Goal: Information Seeking & Learning: Check status

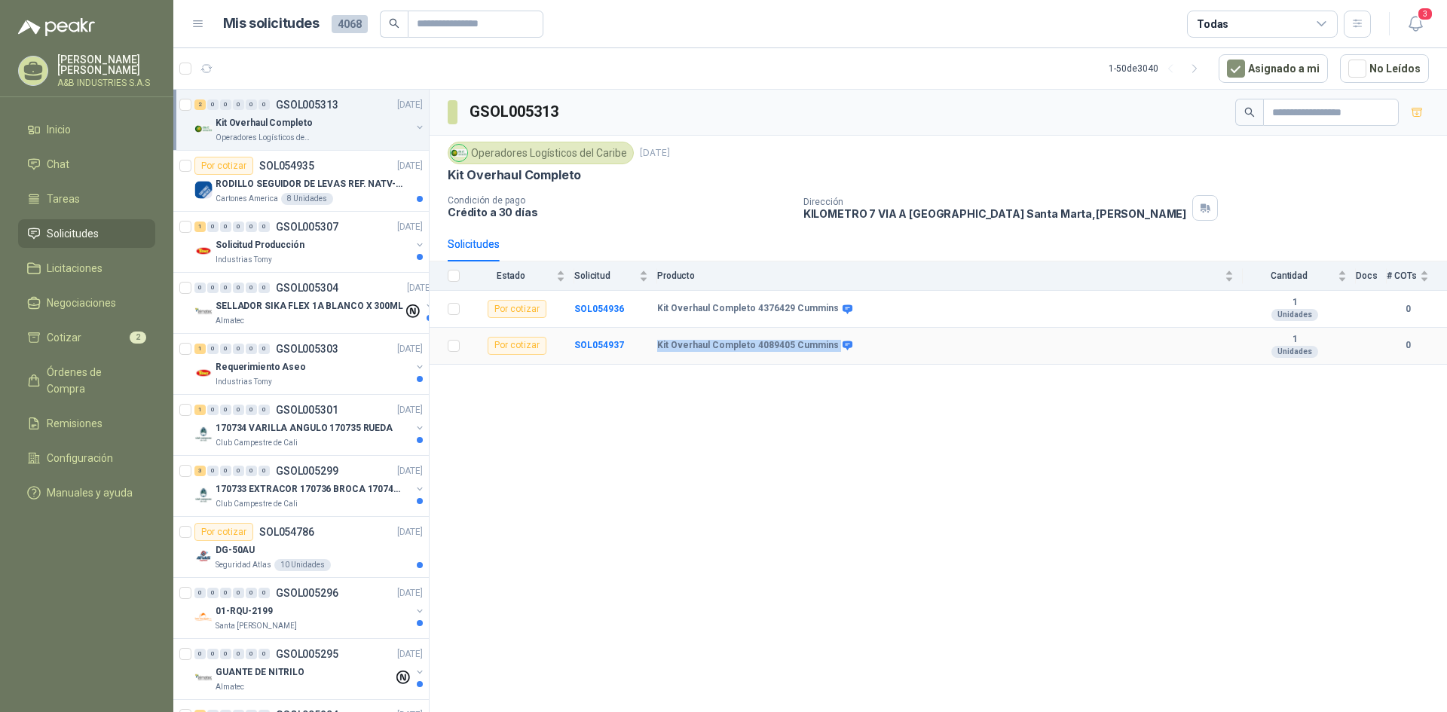
drag, startPoint x: 658, startPoint y: 346, endPoint x: 837, endPoint y: 332, distance: 179.9
click at [837, 332] on td "Kit Overhaul Completo 4089405 Cummins" at bounding box center [950, 346] width 586 height 37
click at [848, 344] on div "Kit Overhaul Completo 4089405 Cummins" at bounding box center [945, 346] width 577 height 12
click at [843, 350] on icon at bounding box center [848, 345] width 10 height 9
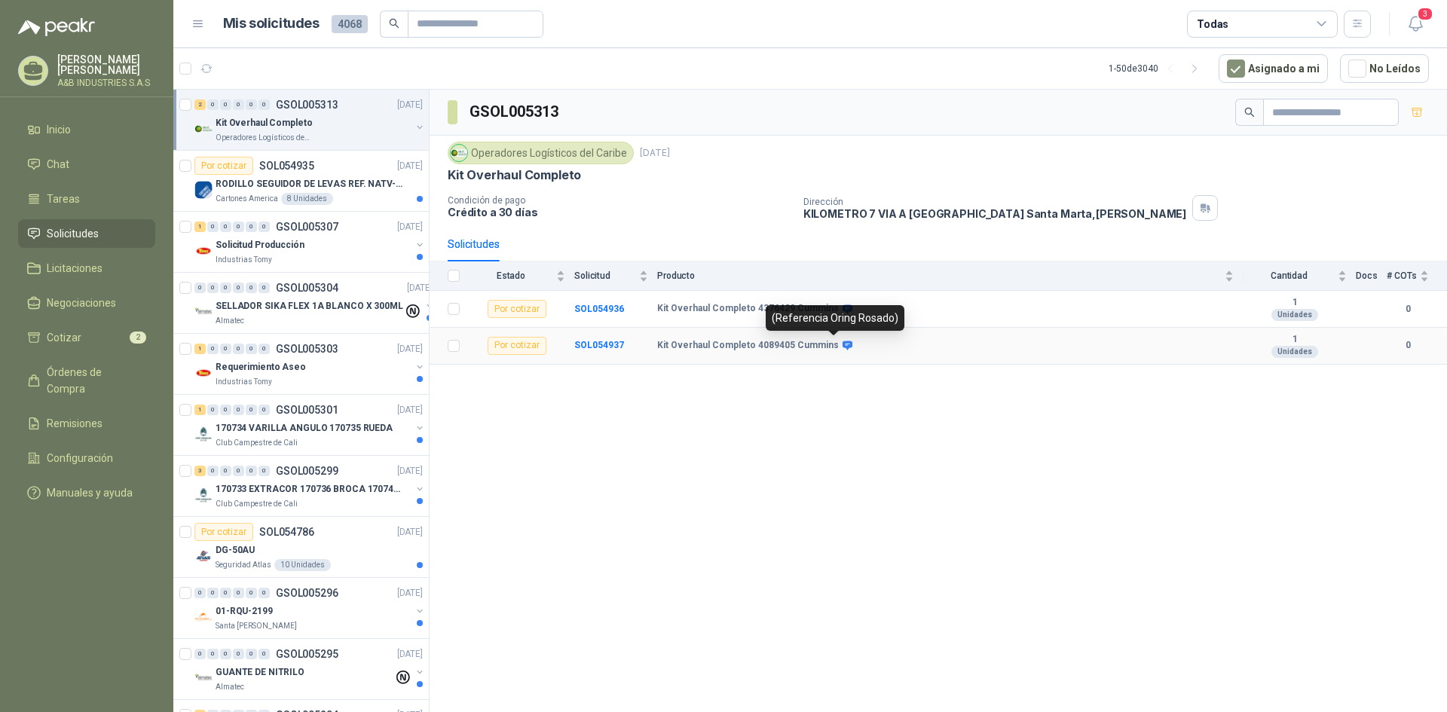
click at [843, 350] on icon at bounding box center [848, 345] width 10 height 9
click at [843, 343] on icon at bounding box center [848, 345] width 10 height 9
click at [809, 384] on div "GSOL005313 Operadores Logísticos del Caribe [DATE] Kit Overhaul Completo Condic…" at bounding box center [938, 404] width 1017 height 628
drag, startPoint x: 652, startPoint y: 347, endPoint x: 829, endPoint y: 348, distance: 177.1
click at [829, 348] on tr "Por cotizar SOL054937 Kit Overhaul Completo 4089405 Cummins 1 Unidades 0" at bounding box center [938, 346] width 1017 height 37
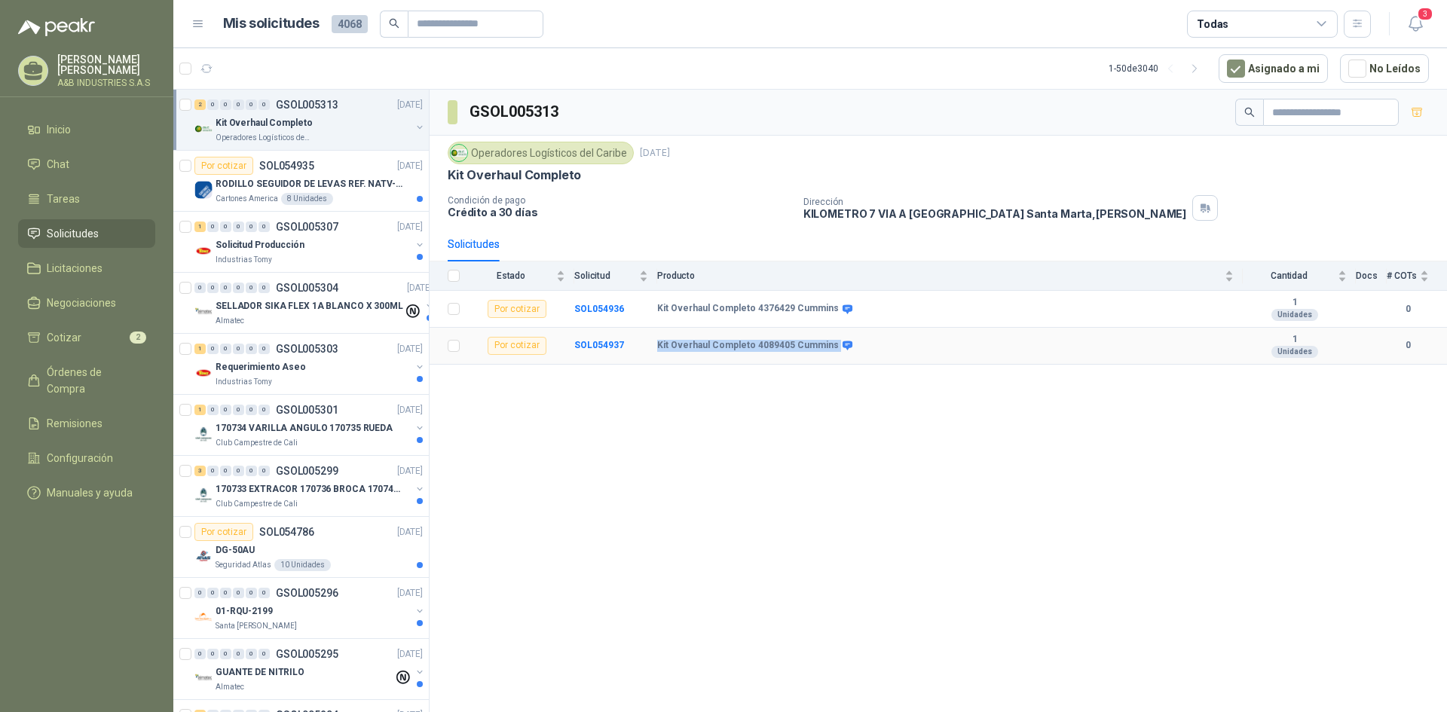
copy tr "Kit Overhaul Completo 4089405 Cummins"
